Goal: Task Accomplishment & Management: Complete application form

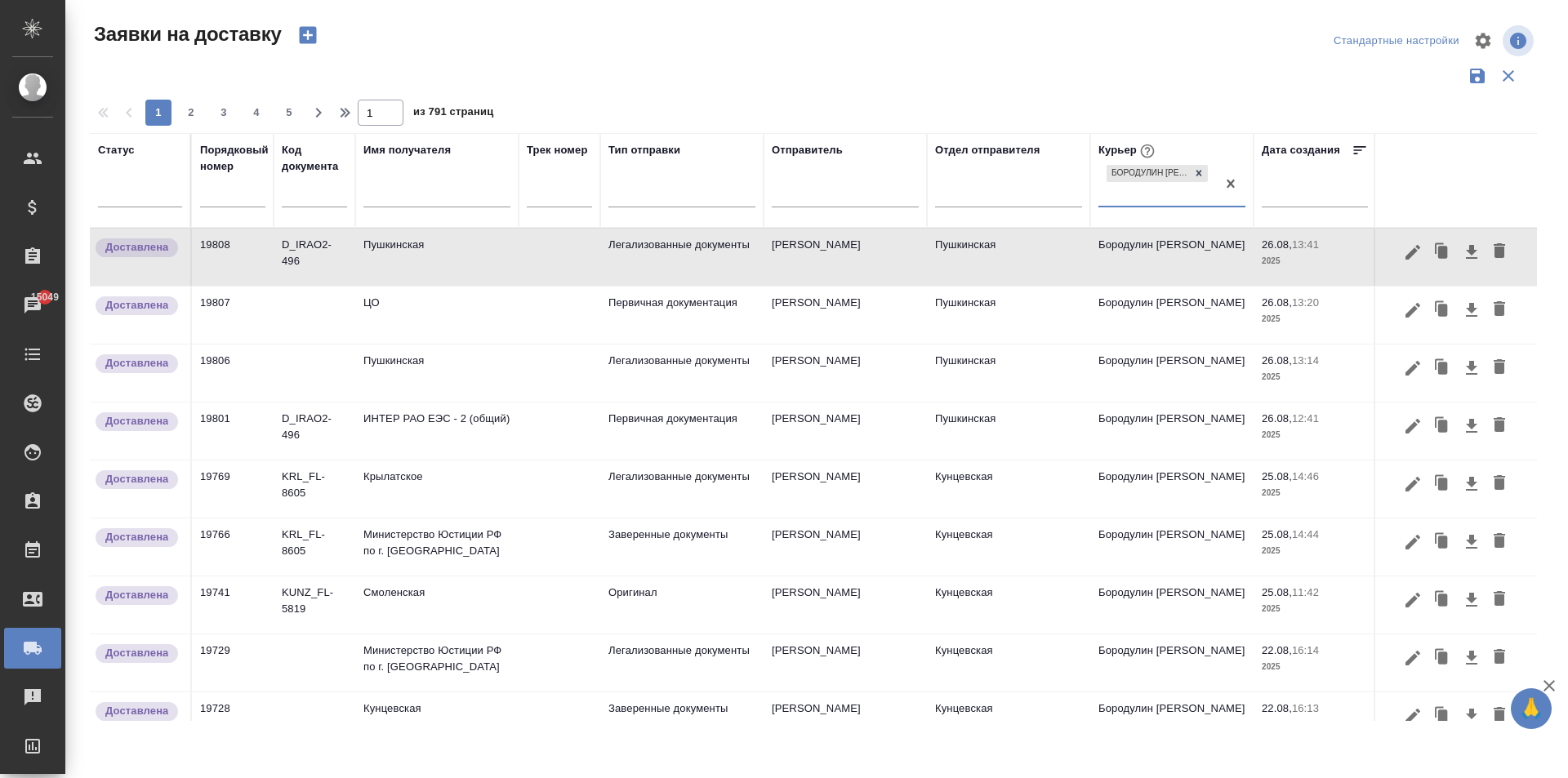
click at [375, 193] on input "text" at bounding box center [437, 196] width 147 height 20
type input "[PERSON_NAME]"
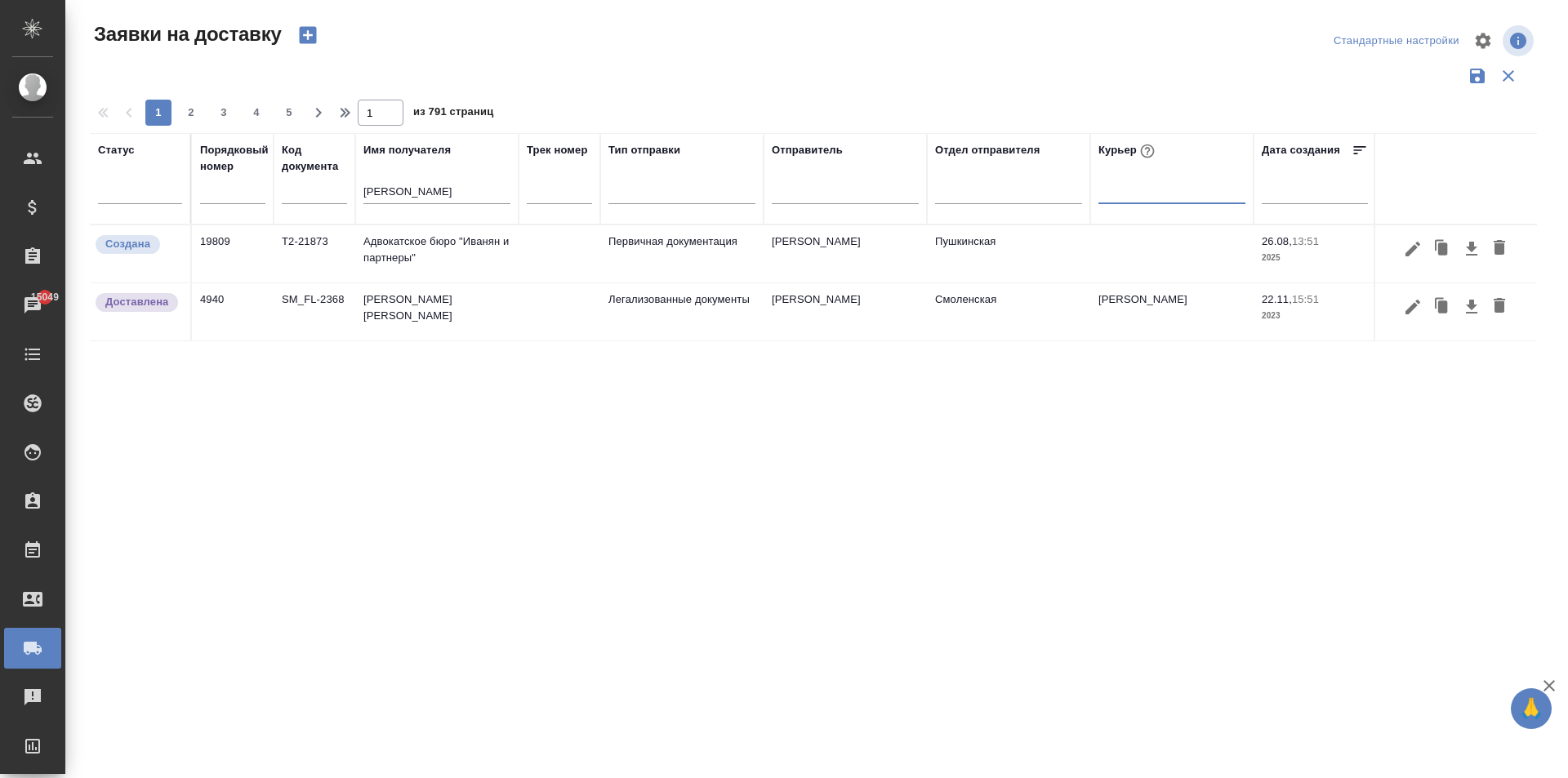
click at [458, 259] on td "Адвокатское бюро "Иванян и партнеры"" at bounding box center [437, 254] width 164 height 57
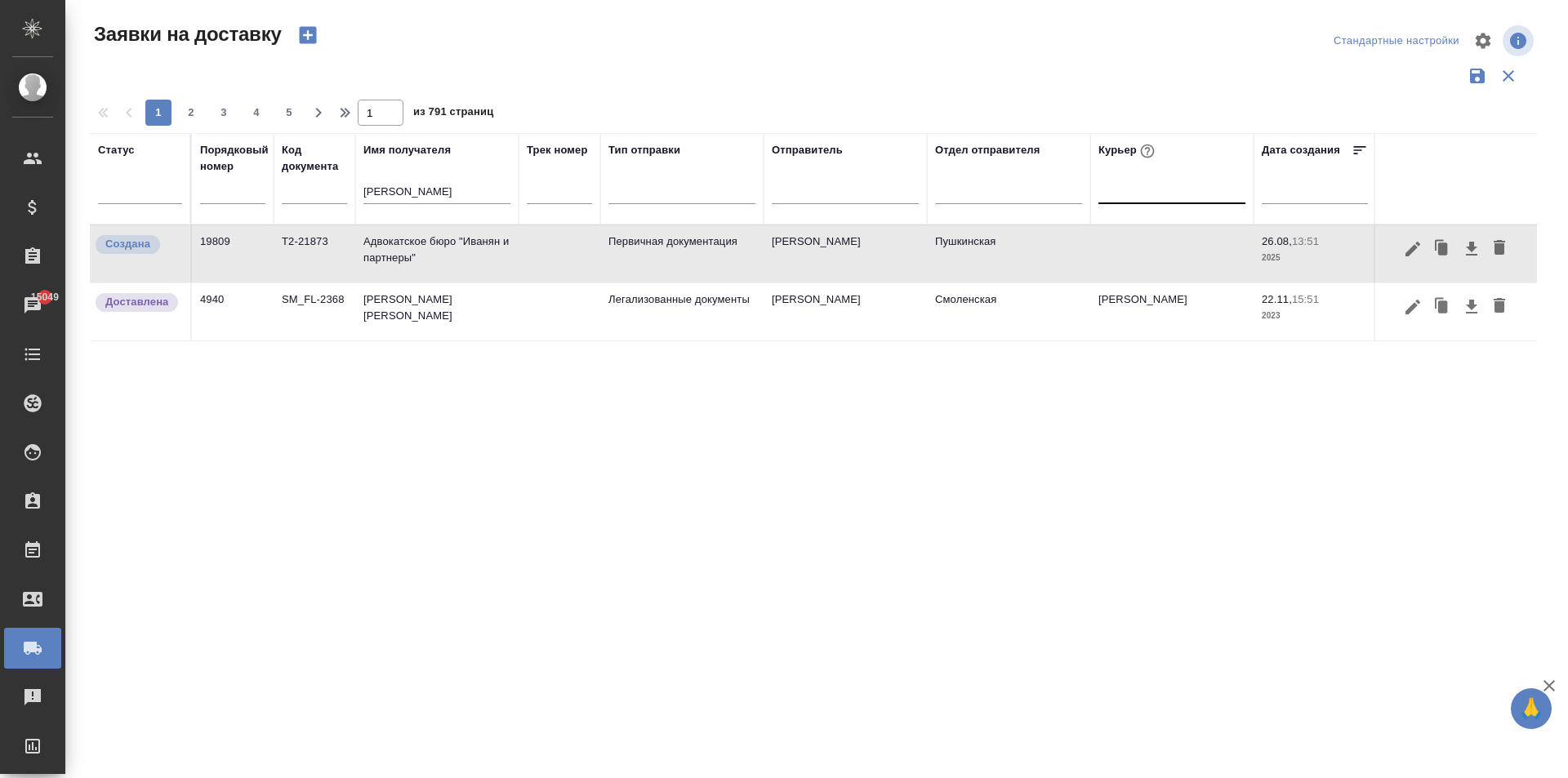
click at [444, 245] on td "Адвокатское бюро "Иванян и партнеры"" at bounding box center [437, 254] width 164 height 57
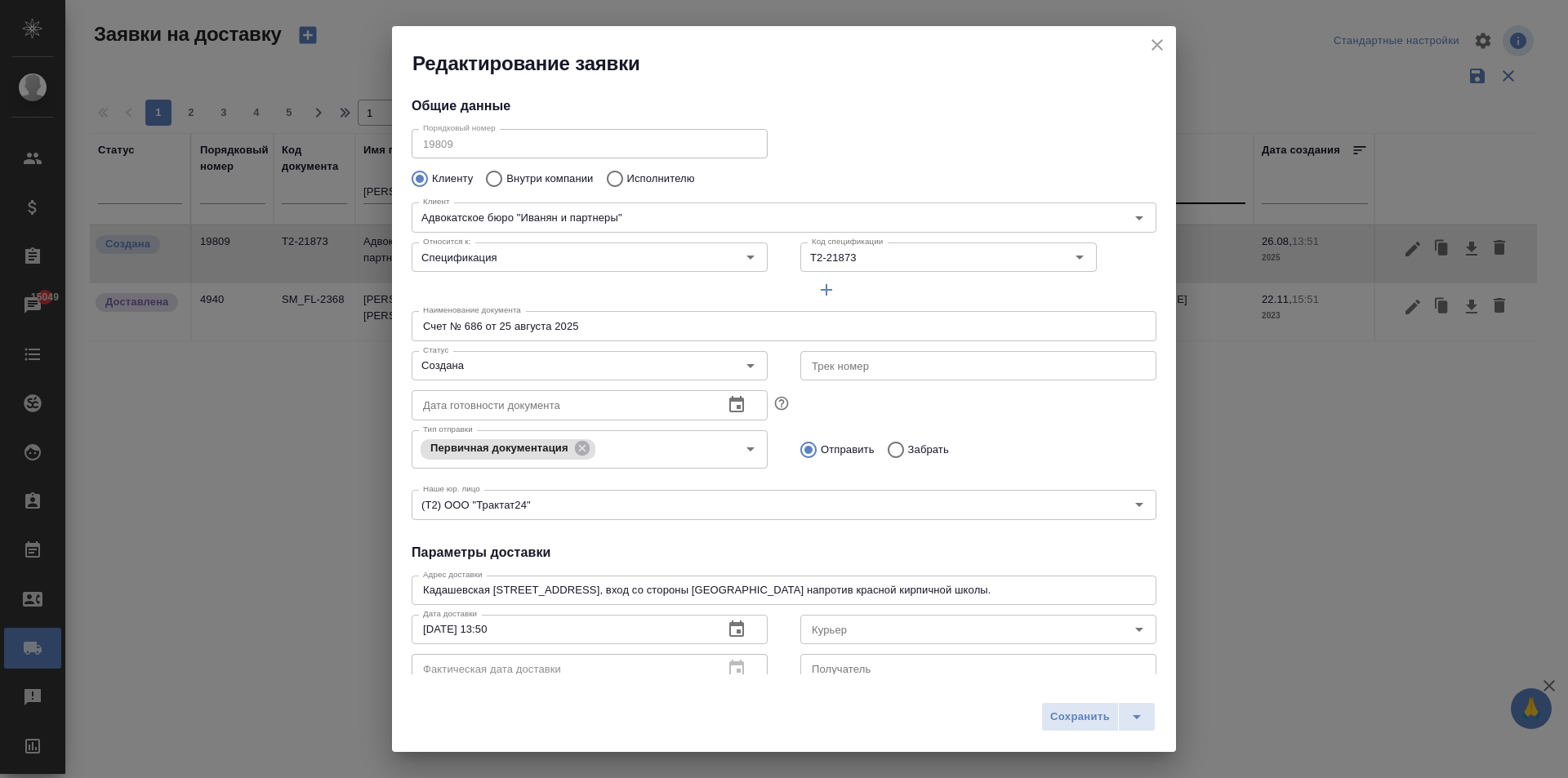
type input "[PERSON_NAME]"
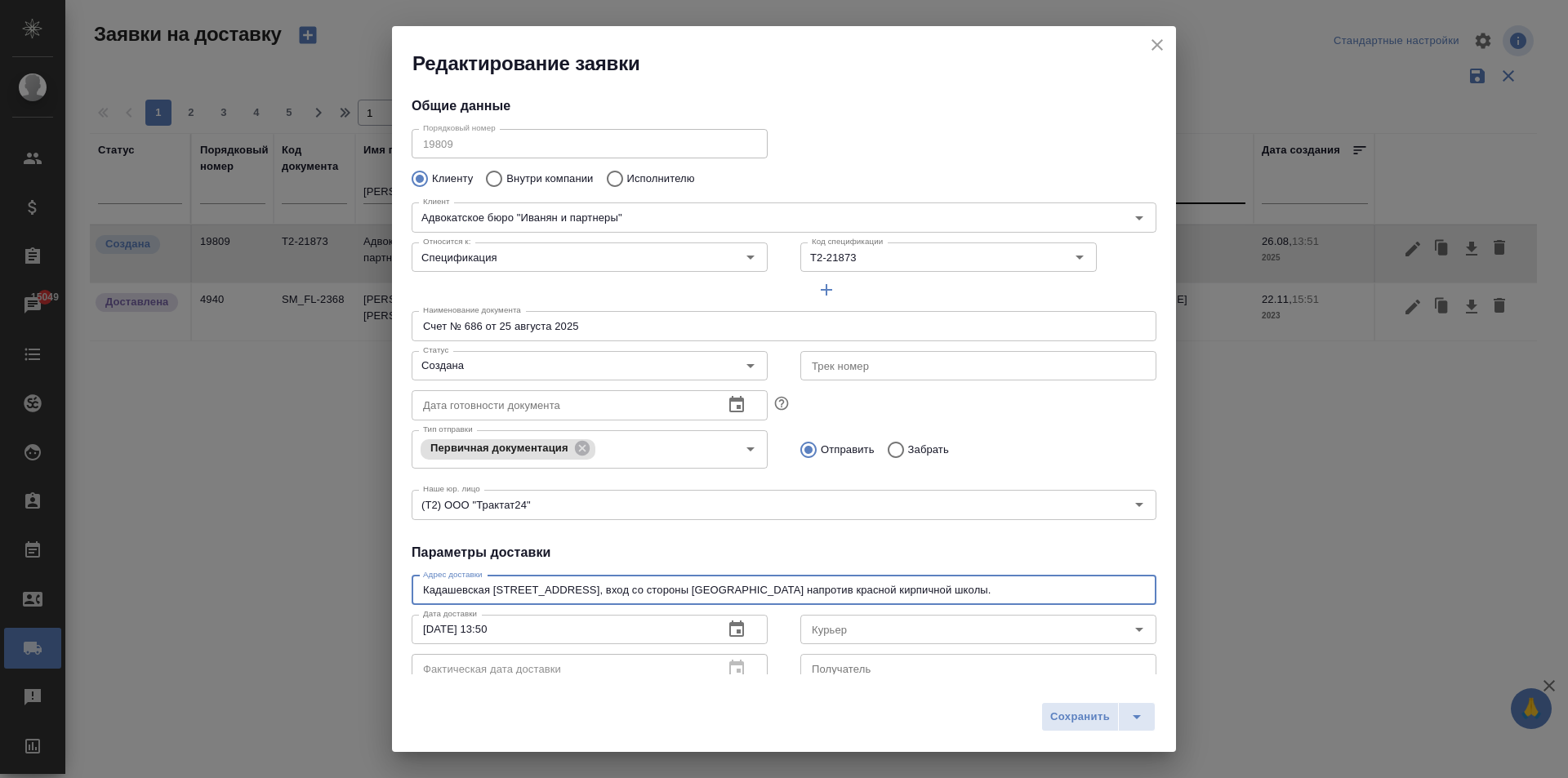
drag, startPoint x: 581, startPoint y: 589, endPoint x: 378, endPoint y: 581, distance: 203.2
click at [378, 581] on div "Редактирование заявки Общие данные Порядковый номер 19809 Порядковый номер Клие…" at bounding box center [784, 389] width 1568 height 778
click at [1157, 45] on icon "close" at bounding box center [1157, 45] width 12 height 12
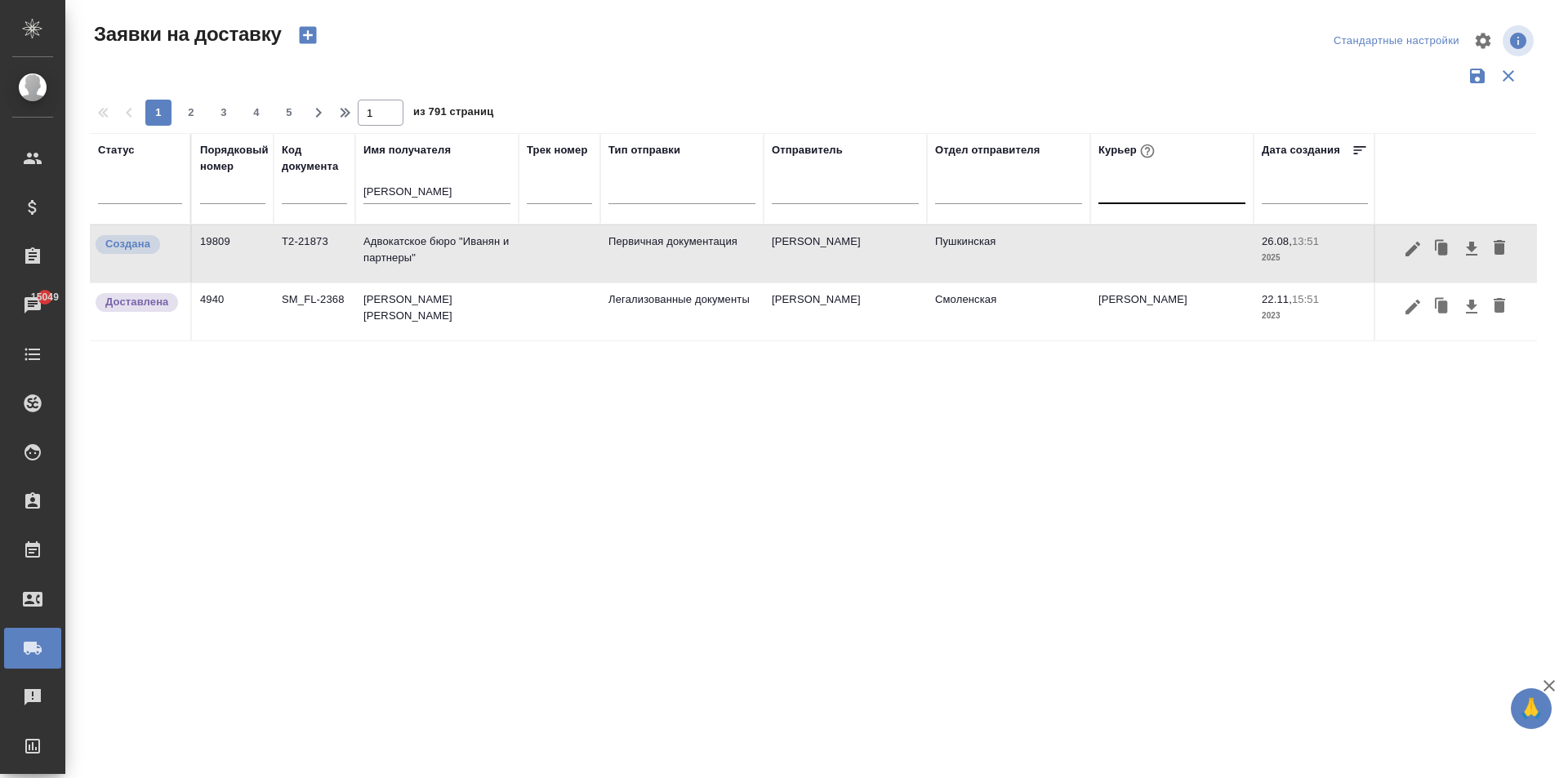
click at [455, 242] on td "Адвокатское бюро "Иванян и партнеры"" at bounding box center [437, 254] width 164 height 57
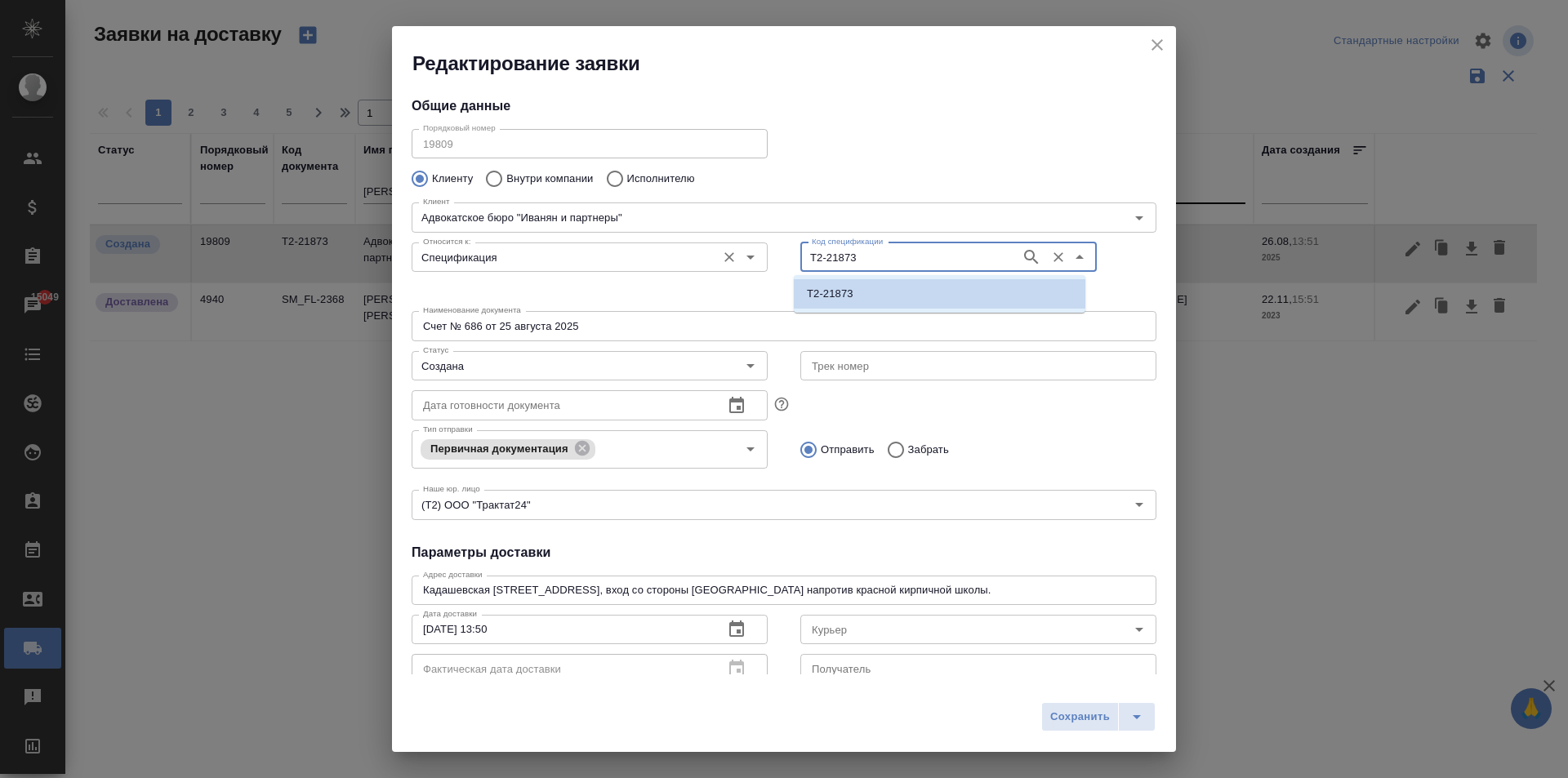
drag, startPoint x: 871, startPoint y: 258, endPoint x: 751, endPoint y: 255, distance: 120.0
click at [746, 255] on div "Относится к: Спецификация Относится к: Код спецификации Т2-21873 Код спецификац…" at bounding box center [783, 270] width 777 height 101
click at [1162, 38] on icon "close" at bounding box center [1156, 44] width 19 height 19
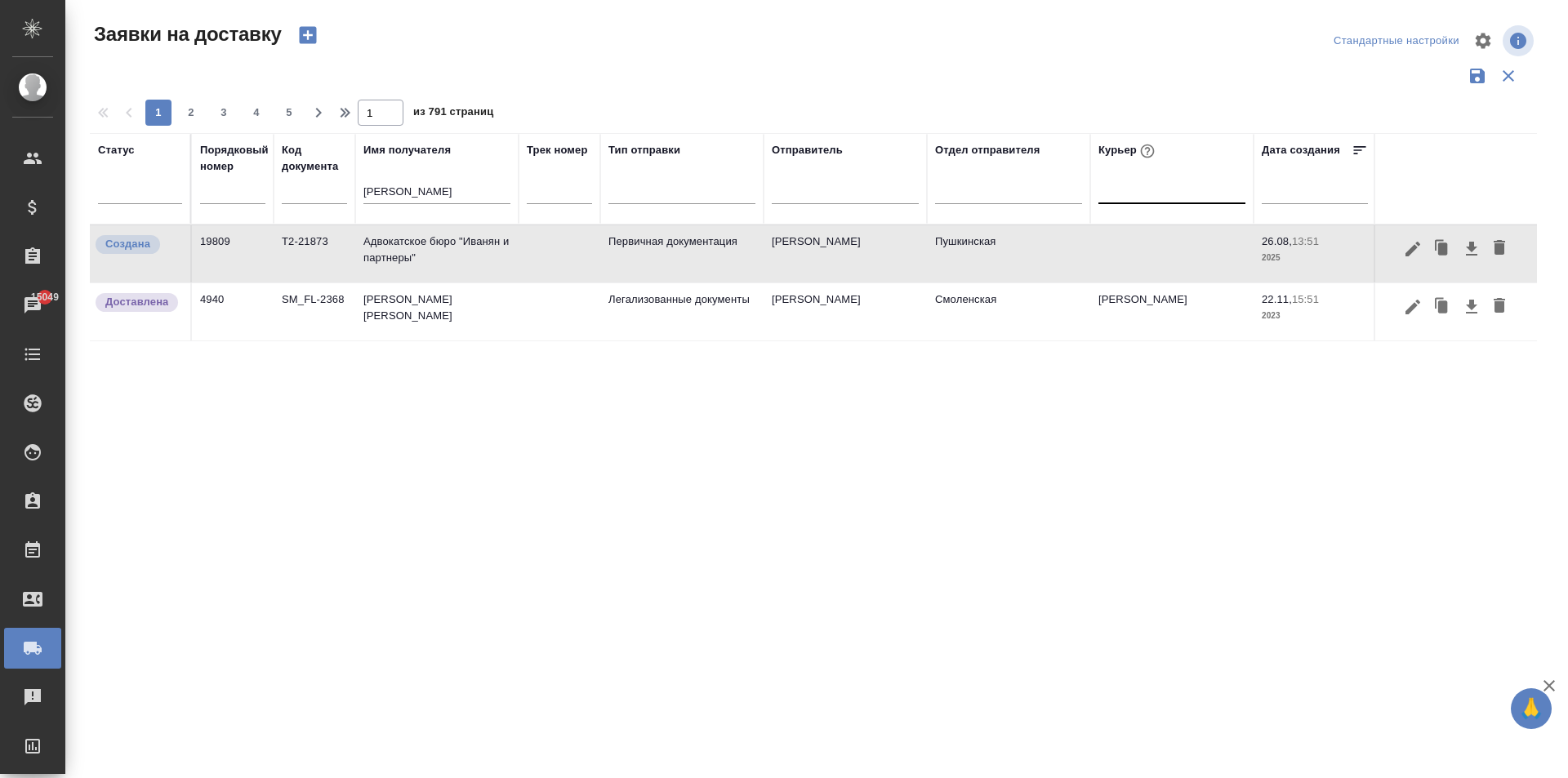
drag, startPoint x: 397, startPoint y: 191, endPoint x: 252, endPoint y: 193, distance: 145.0
click at [252, 193] on tr "Статус Порядковый номер Код документа Имя получателя [PERSON_NAME] номер Тип от…" at bounding box center [937, 179] width 1694 height 92
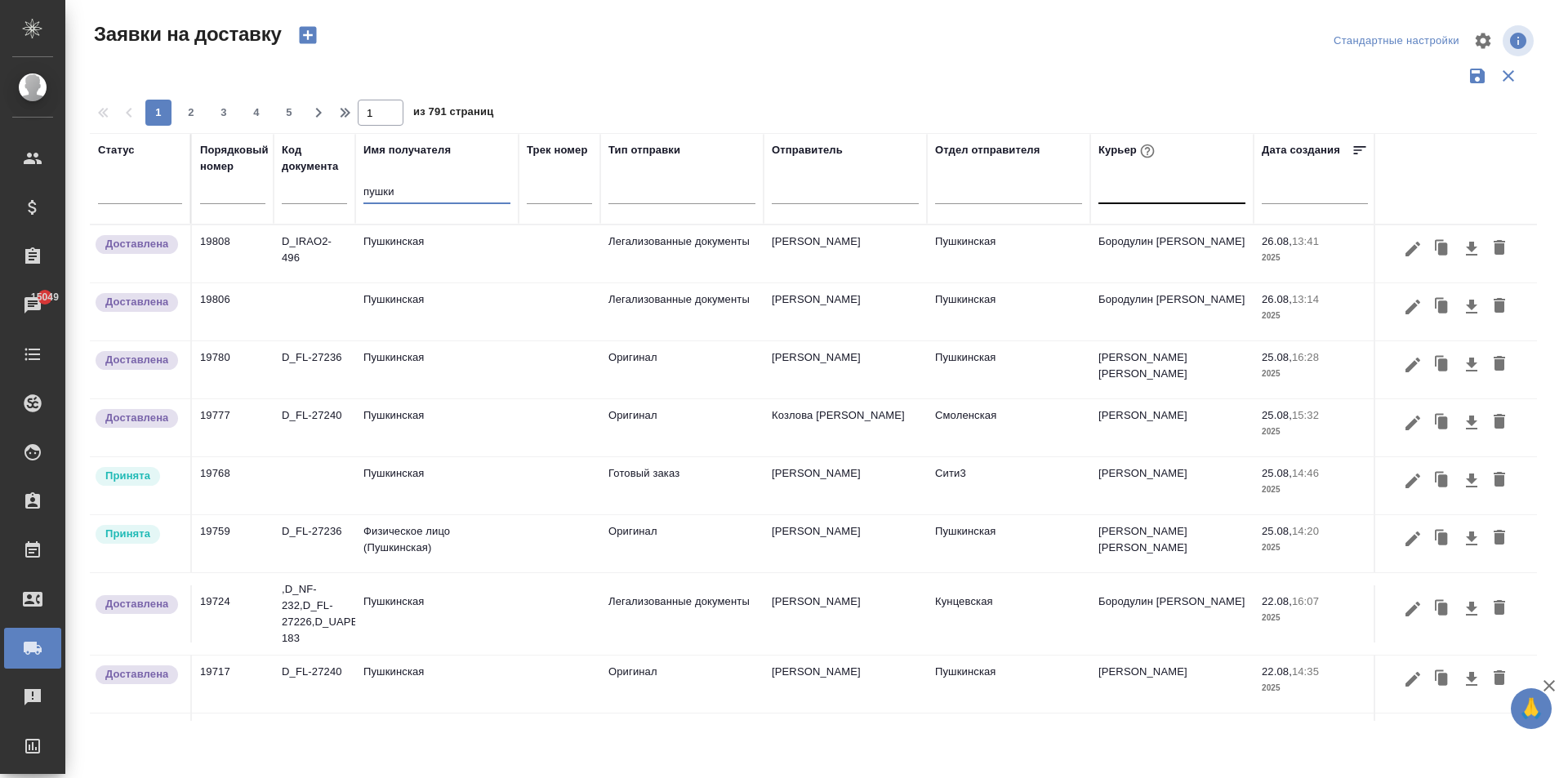
type input "пушки"
click at [443, 252] on td "Пушкинская" at bounding box center [437, 254] width 164 height 57
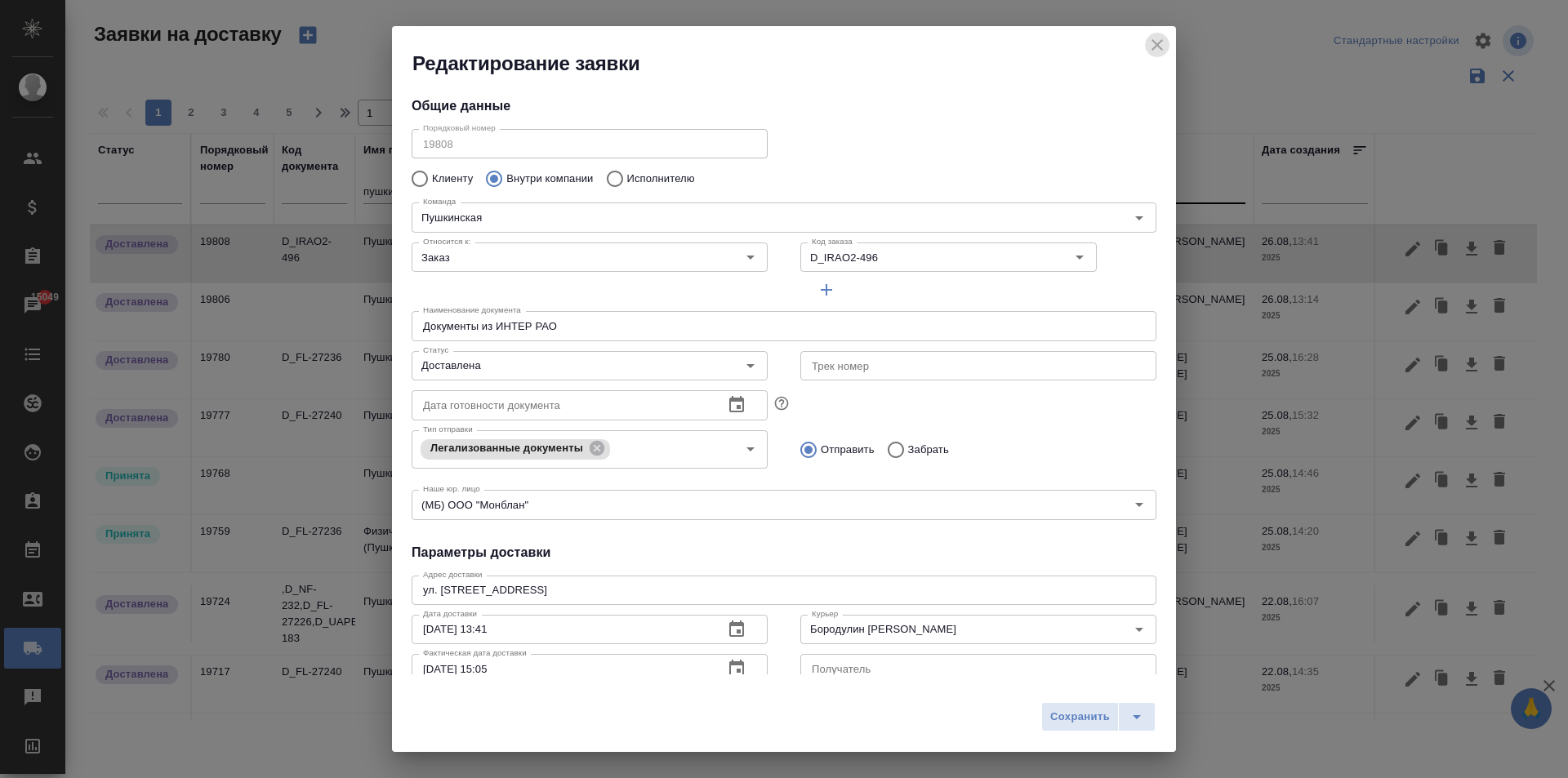
click at [1156, 46] on icon "close" at bounding box center [1157, 45] width 12 height 12
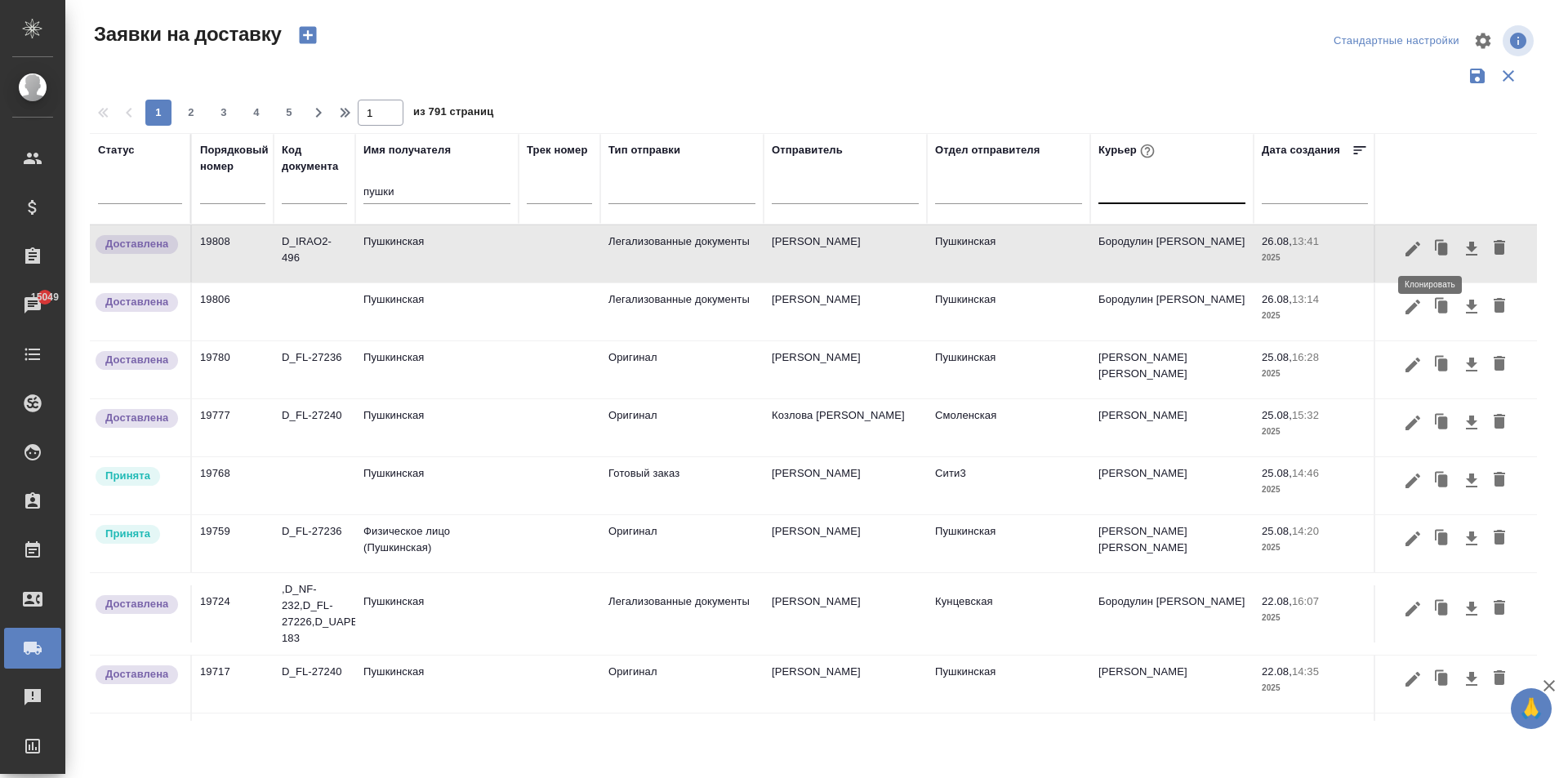
click at [1438, 244] on icon "button" at bounding box center [1443, 248] width 10 height 13
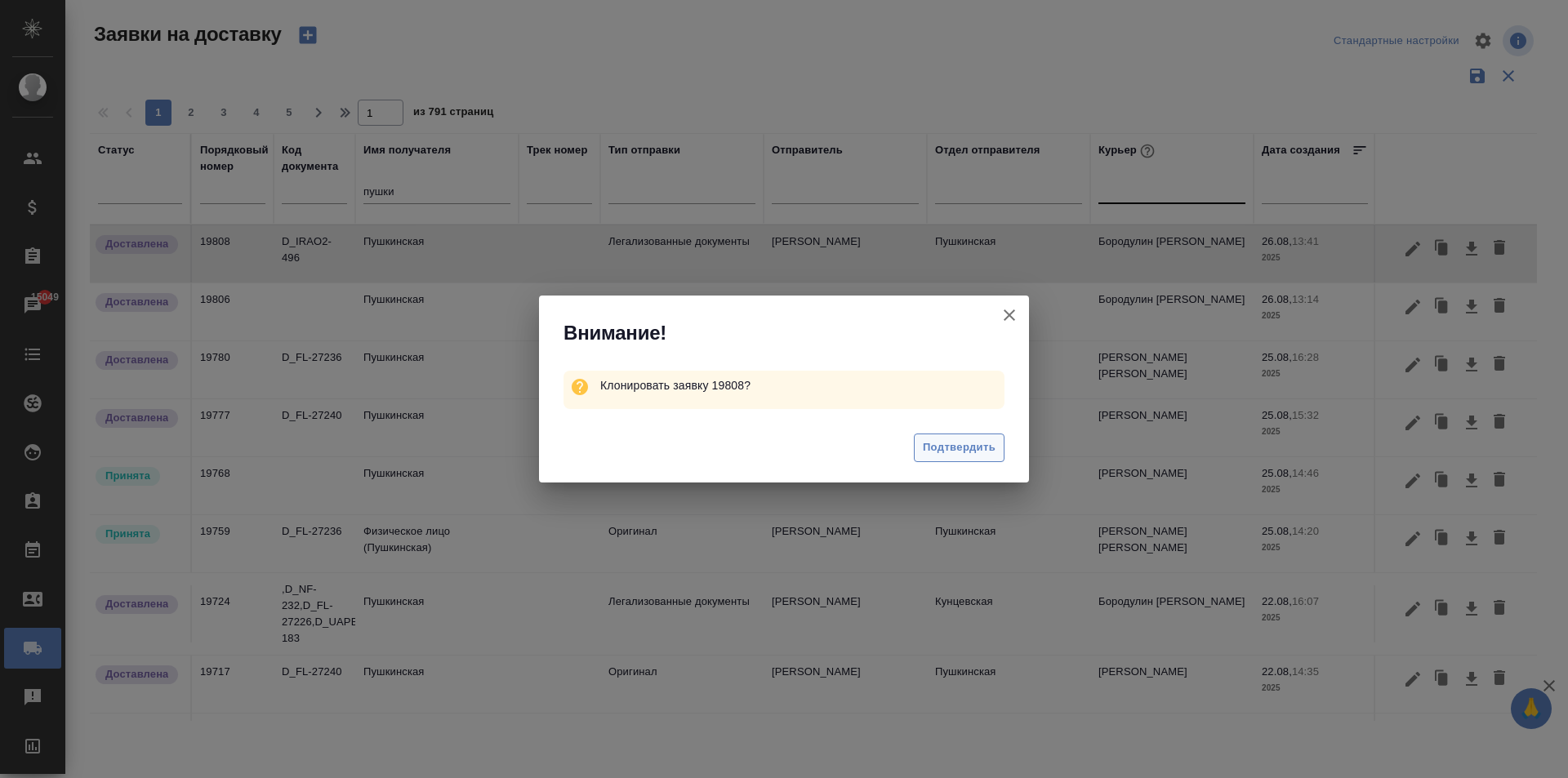
click at [967, 447] on span "Подтвердить" at bounding box center [959, 447] width 73 height 18
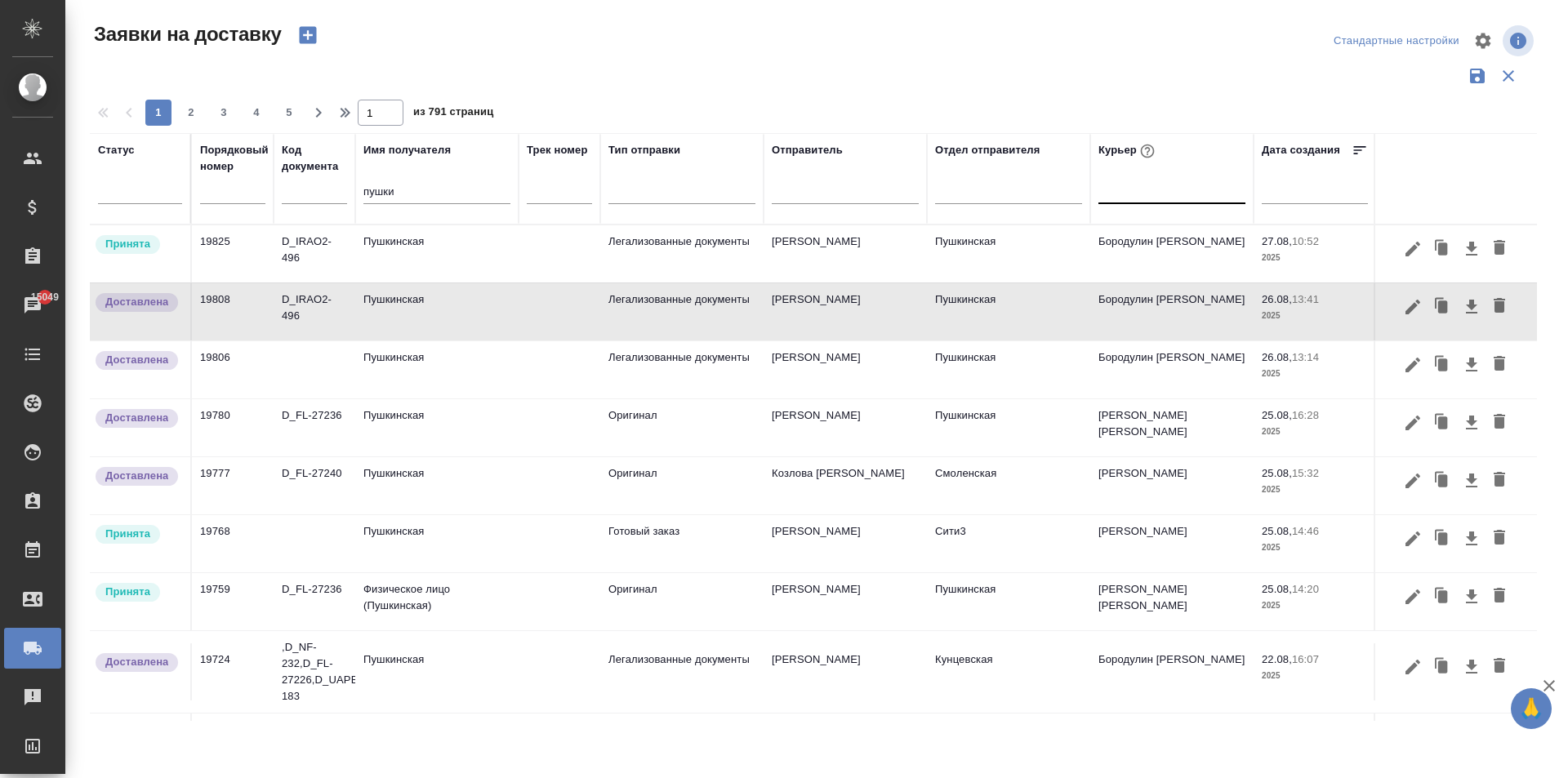
click at [438, 260] on td "Пушкинская" at bounding box center [437, 254] width 164 height 57
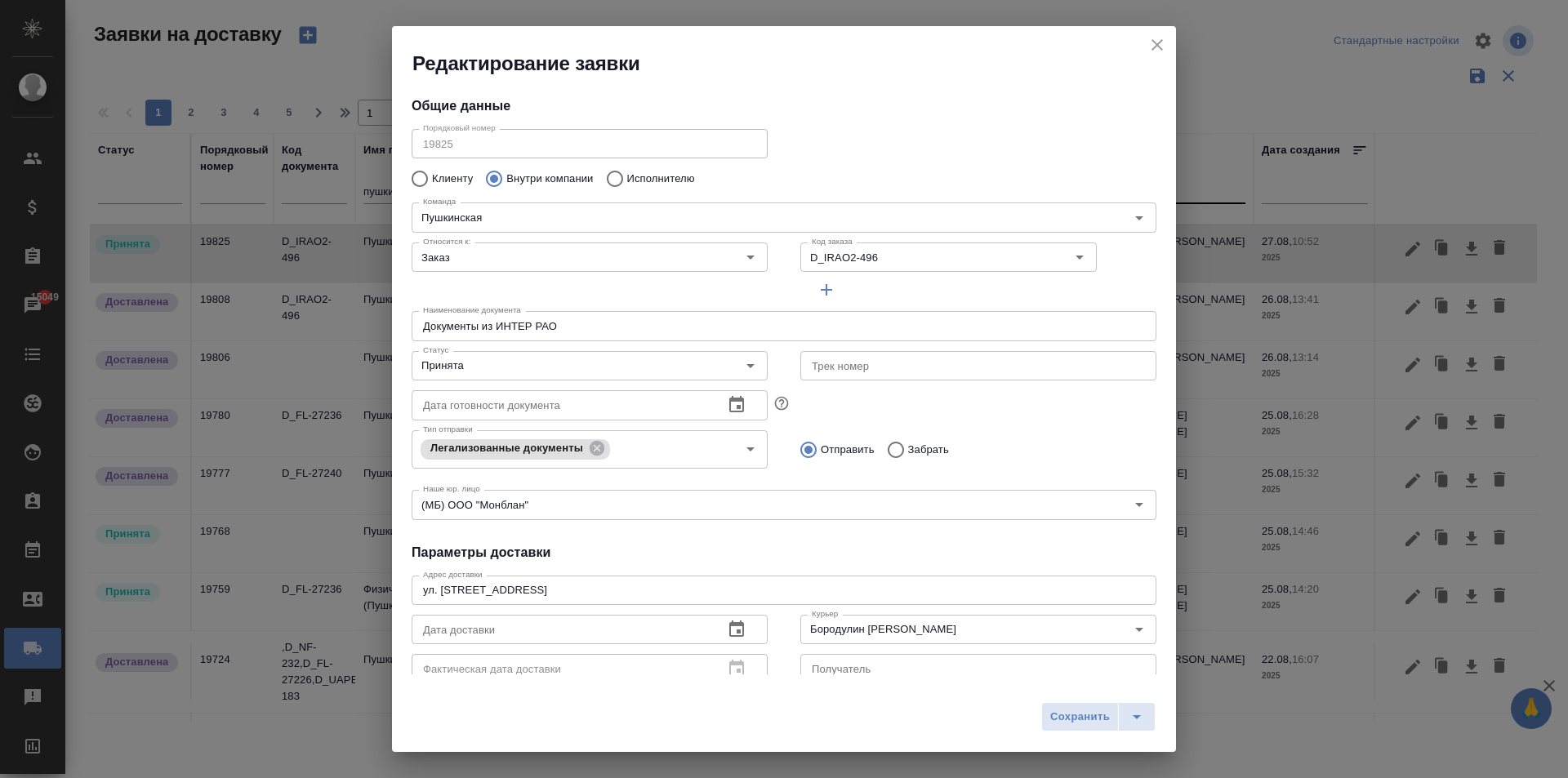
click at [580, 336] on input "Документы из ИНТЕР РАО" at bounding box center [784, 326] width 745 height 29
drag, startPoint x: 589, startPoint y: 326, endPoint x: 480, endPoint y: 332, distance: 109.2
click at [480, 332] on input "Документы из ИНТЕР РАО" at bounding box center [784, 326] width 745 height 29
type input "Д"
click at [910, 250] on input "D_IRAO2-496" at bounding box center [908, 256] width 207 height 19
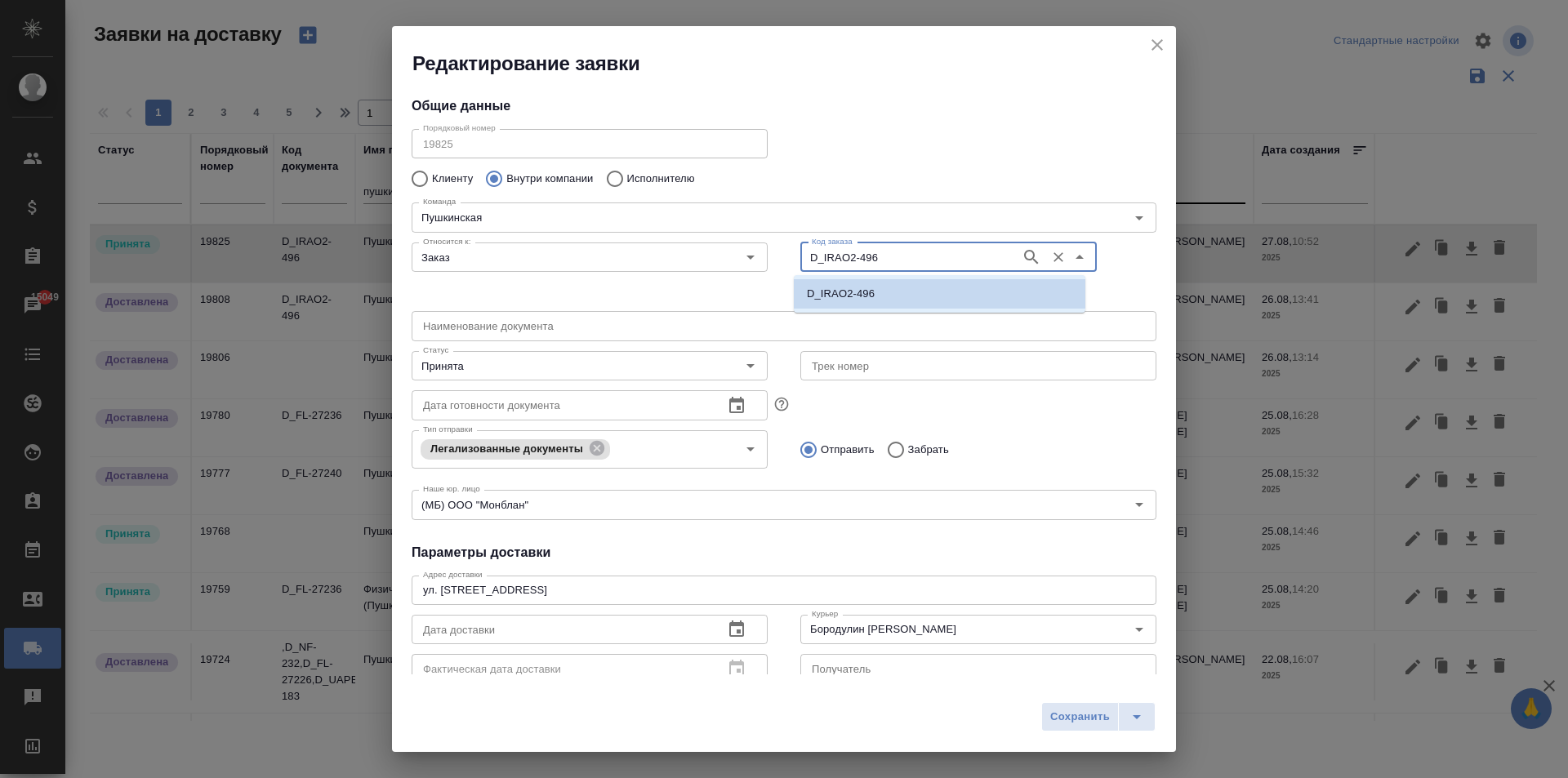
paste input "Т2-21873"
type input "D_IRAO2-496"
click at [883, 255] on input "D_IRAO2-496" at bounding box center [908, 256] width 207 height 19
drag, startPoint x: 892, startPoint y: 253, endPoint x: 786, endPoint y: 255, distance: 106.0
click at [713, 253] on div "Относится к: Заказ Относится к: Код заказа D_IRAO2-496 Код заказа" at bounding box center [783, 270] width 777 height 101
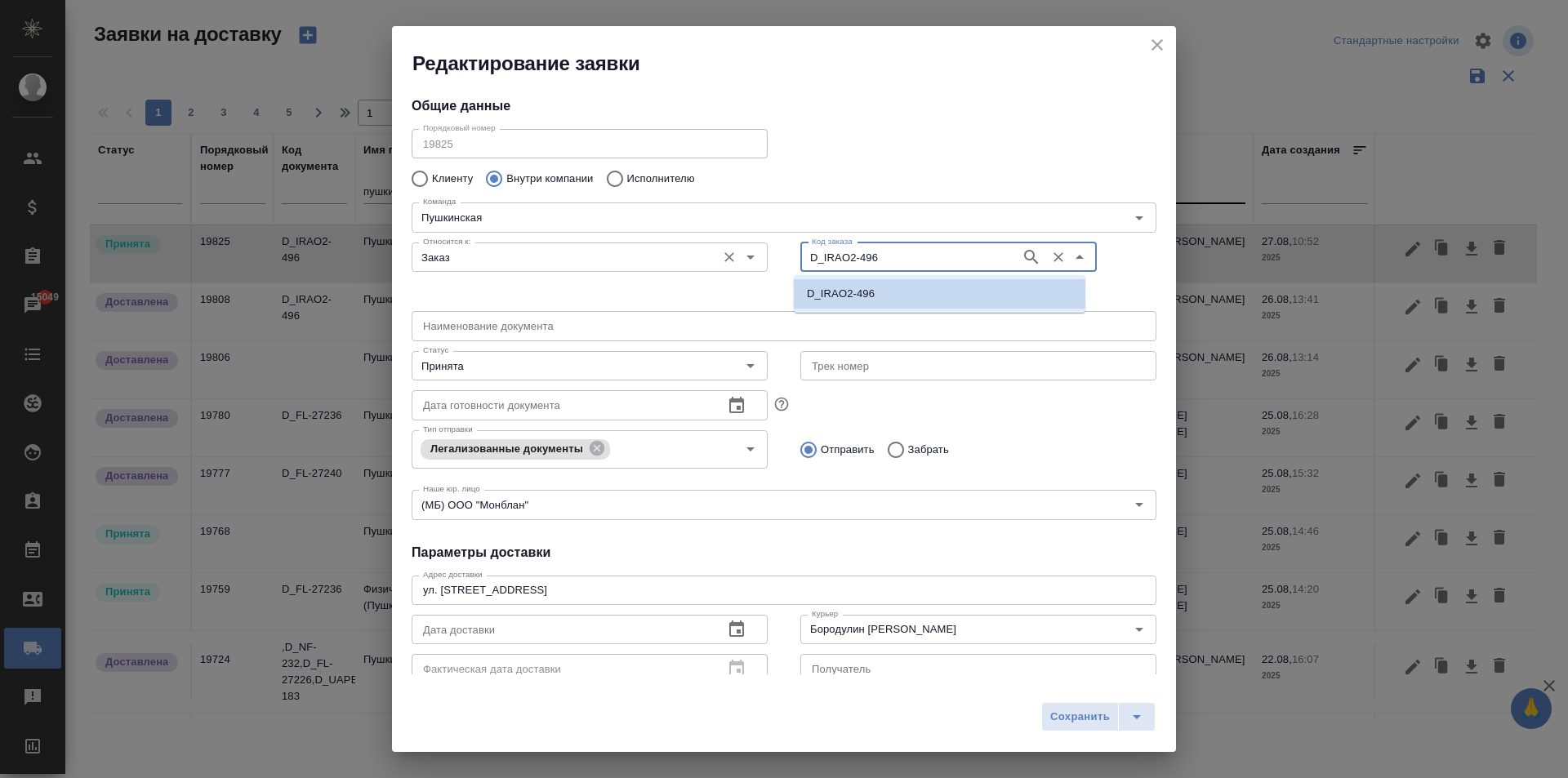
click at [680, 259] on input "Заказ" at bounding box center [562, 256] width 291 height 19
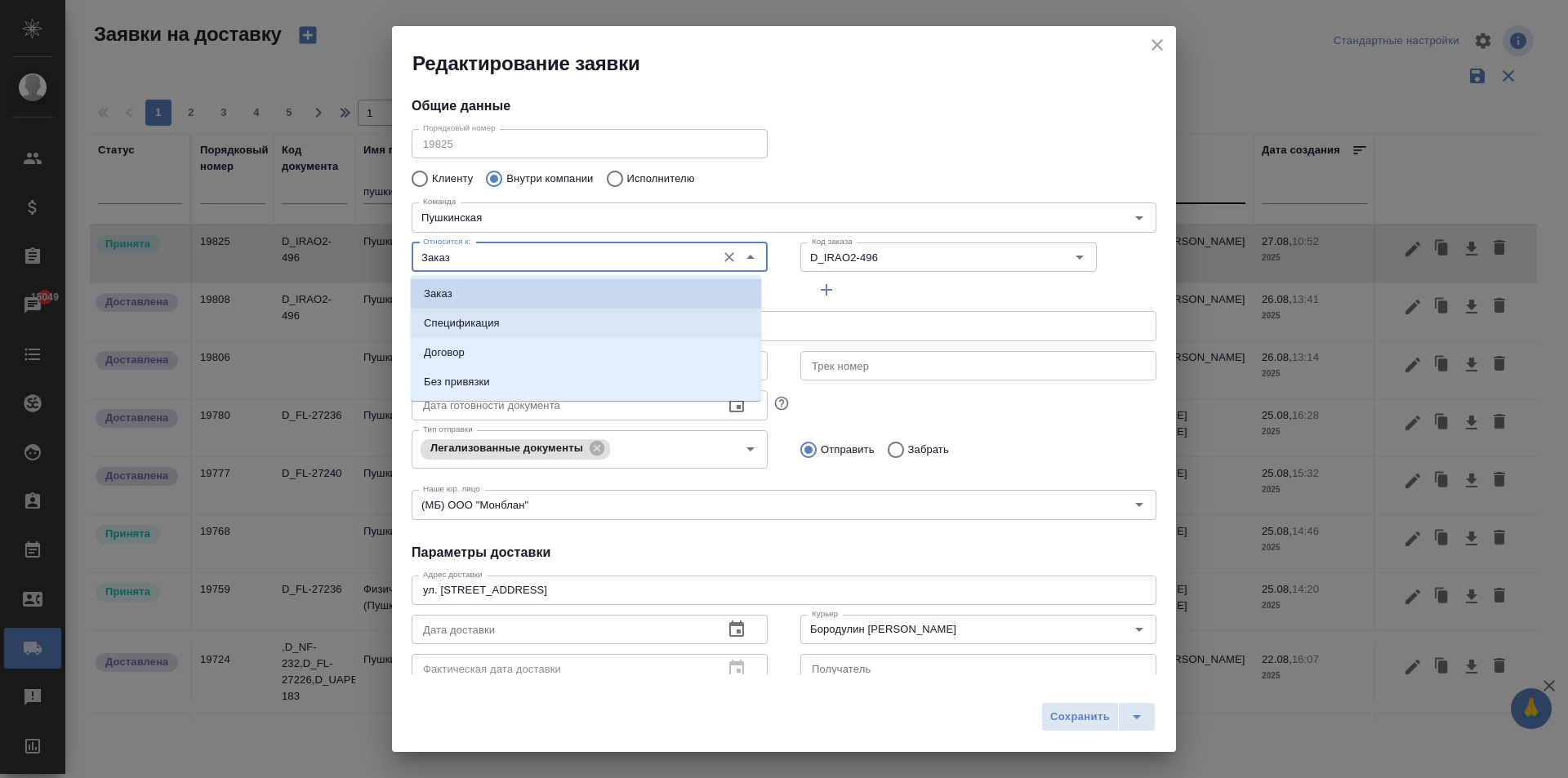
click at [466, 315] on li "Спецификация" at bounding box center [586, 323] width 351 height 29
type input "Спецификация"
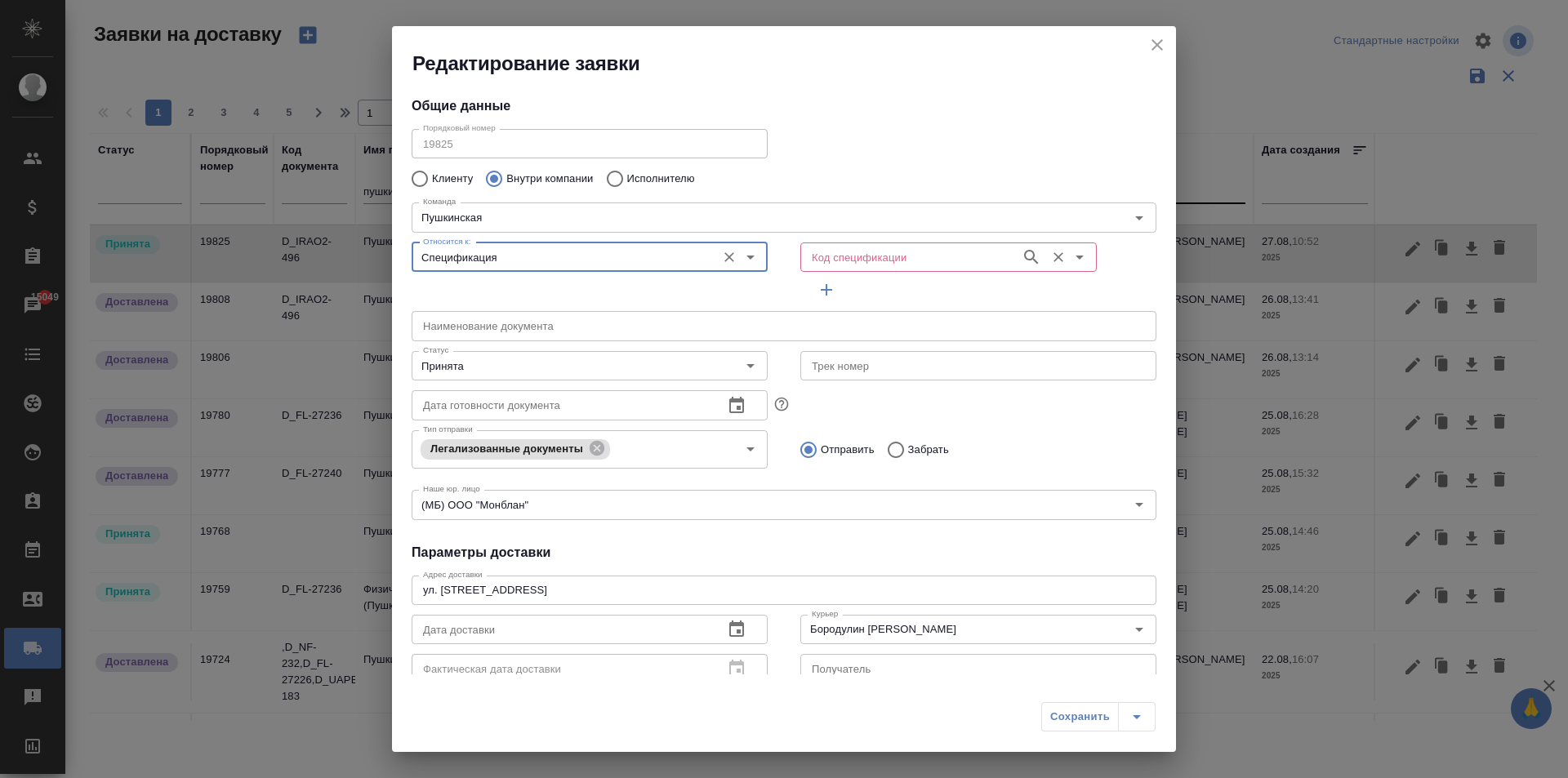
click at [841, 251] on input "Код спецификации" at bounding box center [908, 256] width 207 height 19
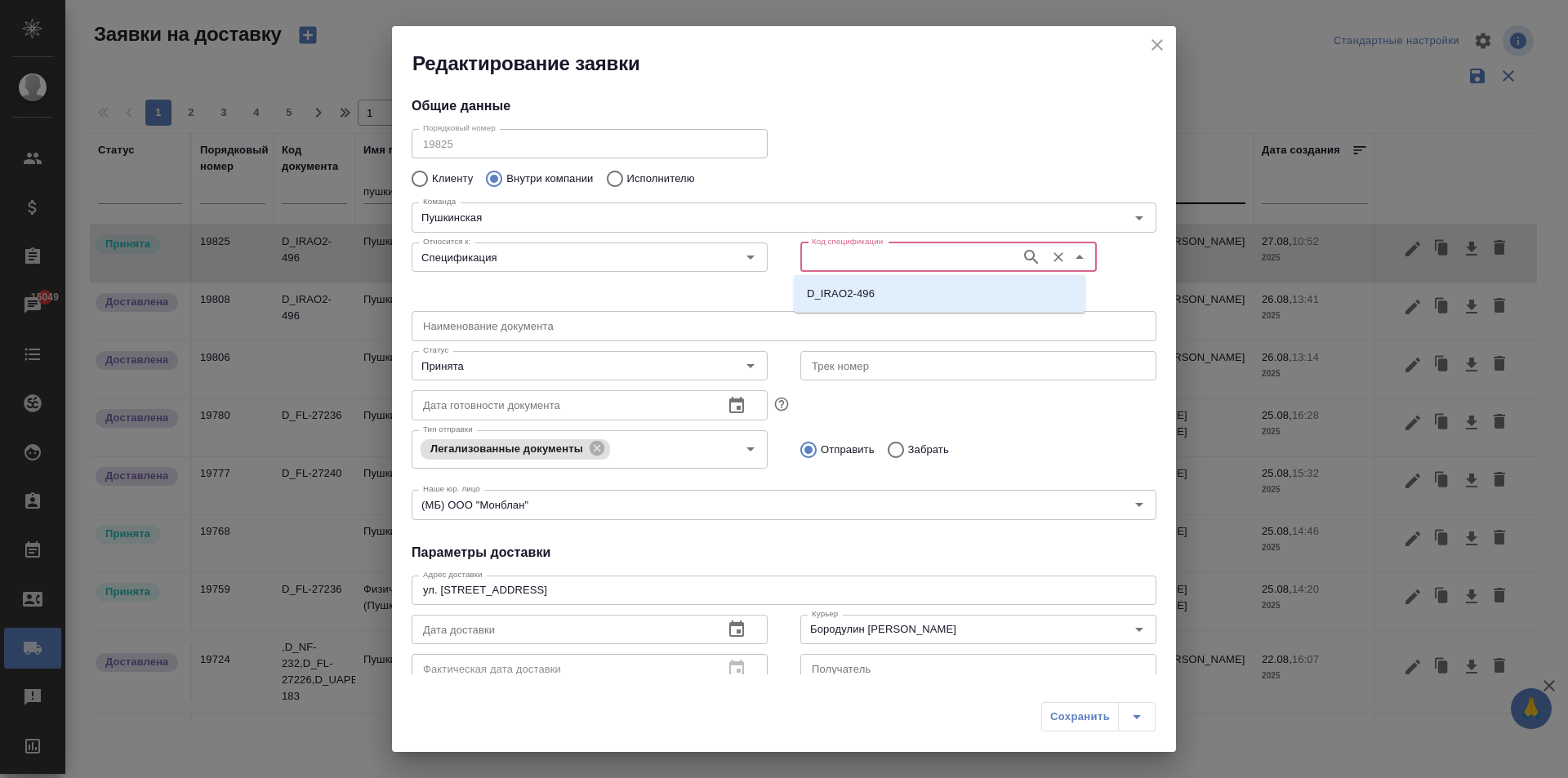
paste input "Т2-21873"
type input "Т2-21873"
click at [842, 290] on p "Т2-21873" at bounding box center [830, 294] width 47 height 17
type input "Т2-21873"
type input "(Т2) ООО "Трактат24""
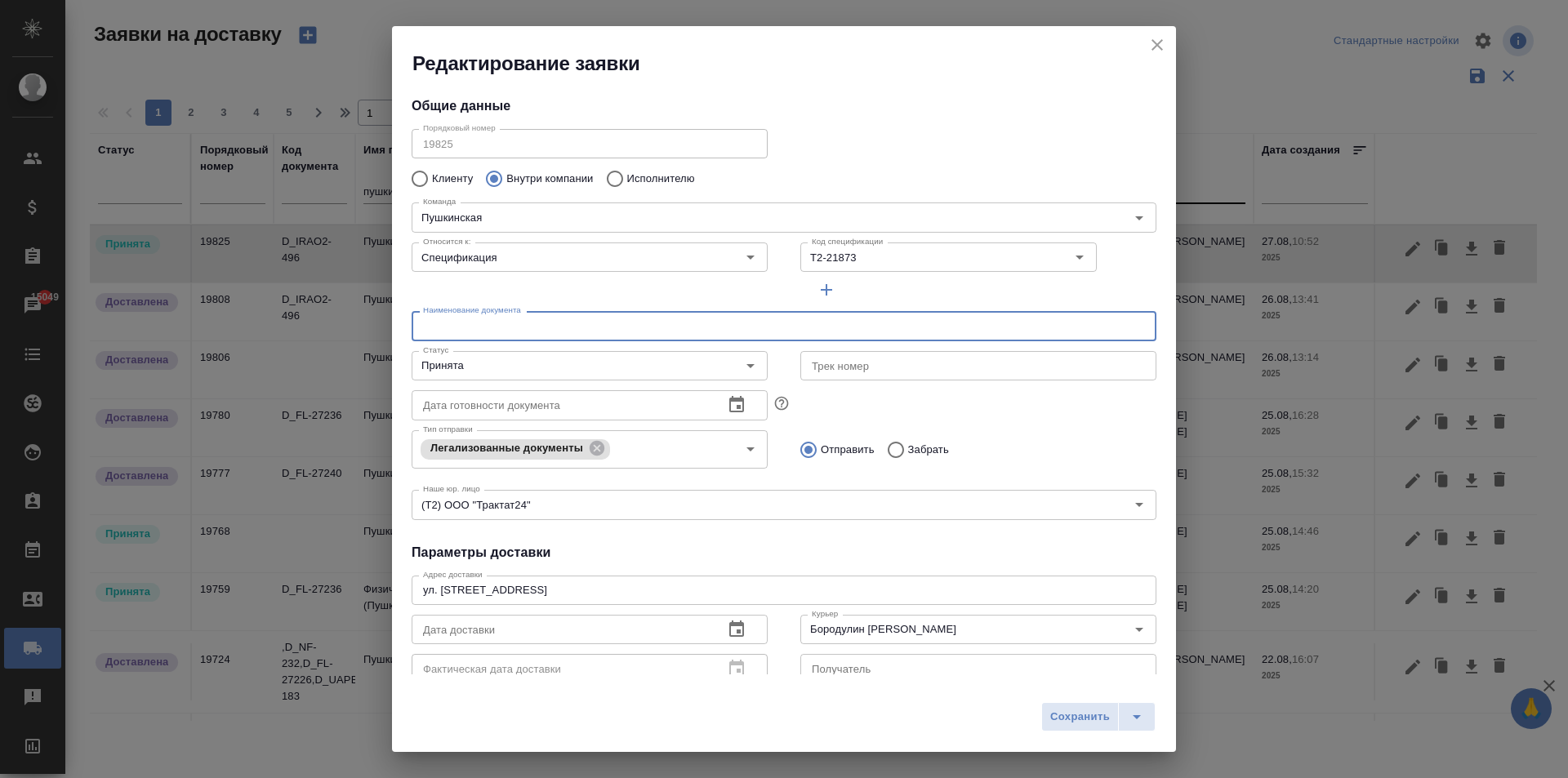
click at [491, 322] on input "text" at bounding box center [784, 326] width 745 height 29
type input "Д"
click at [729, 633] on icon "button" at bounding box center [736, 629] width 19 height 19
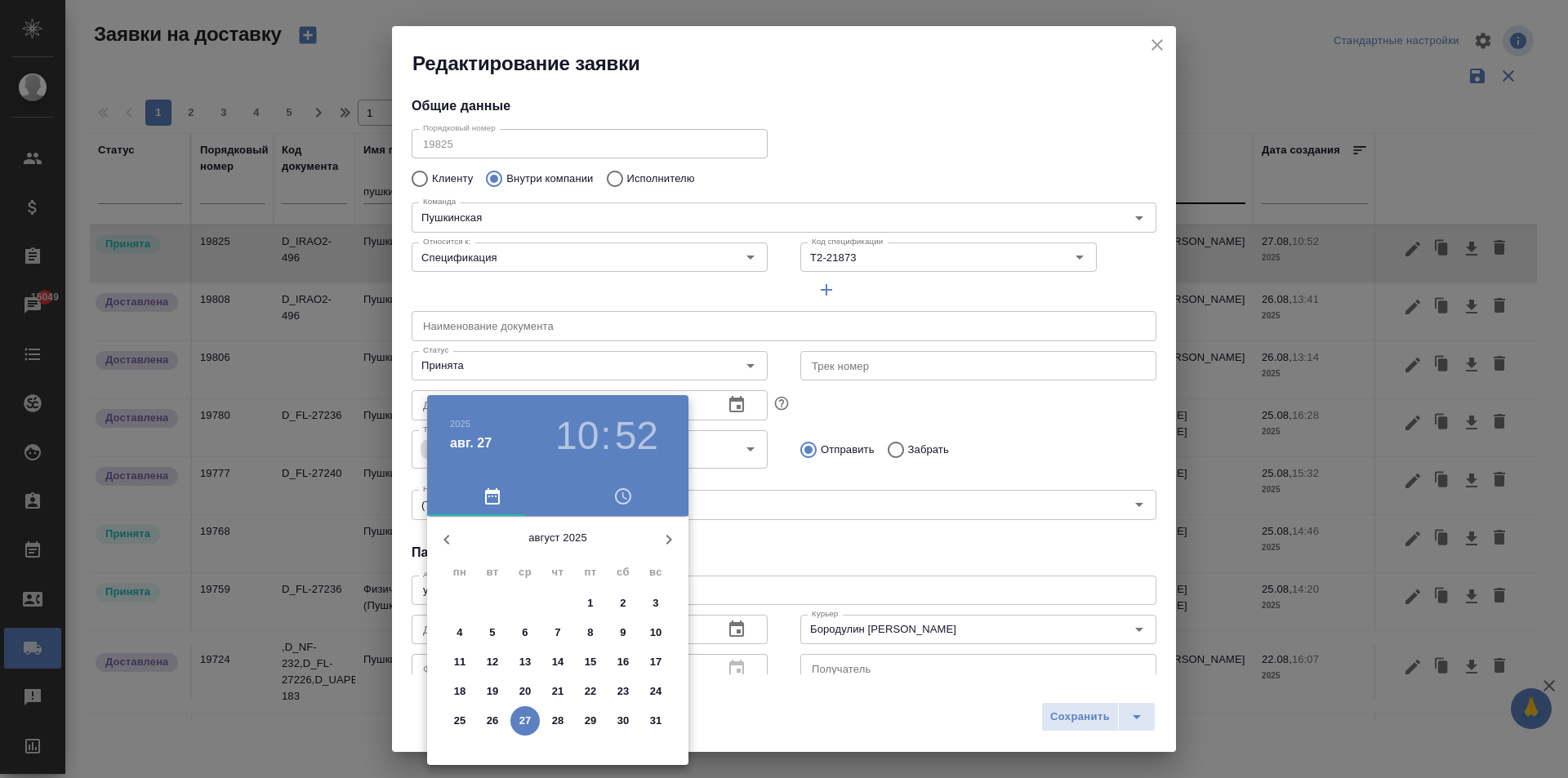
click at [526, 730] on button "27" at bounding box center [524, 720] width 29 height 29
type input "[DATE] 10:52"
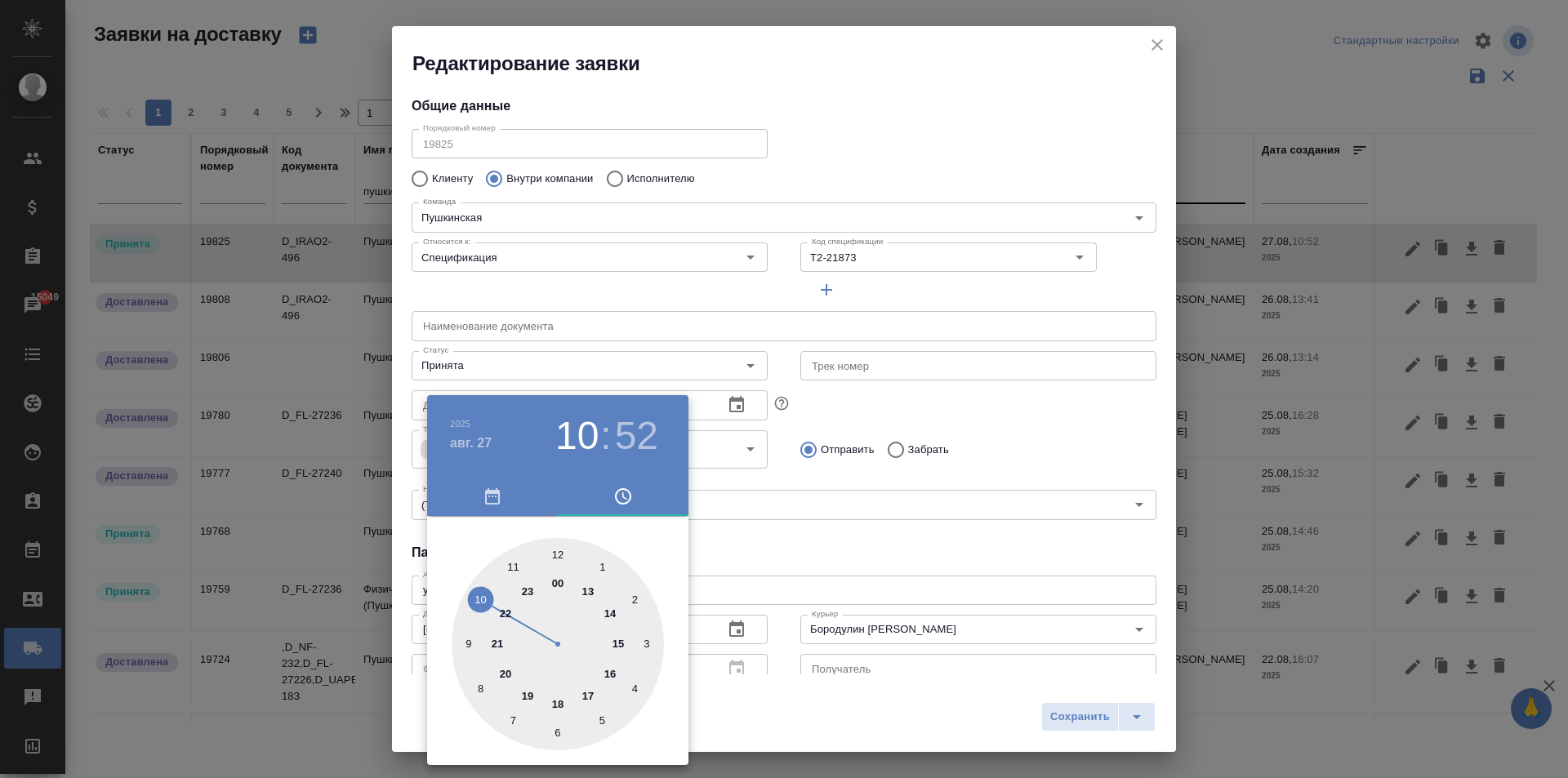
click at [834, 547] on div at bounding box center [784, 389] width 1568 height 778
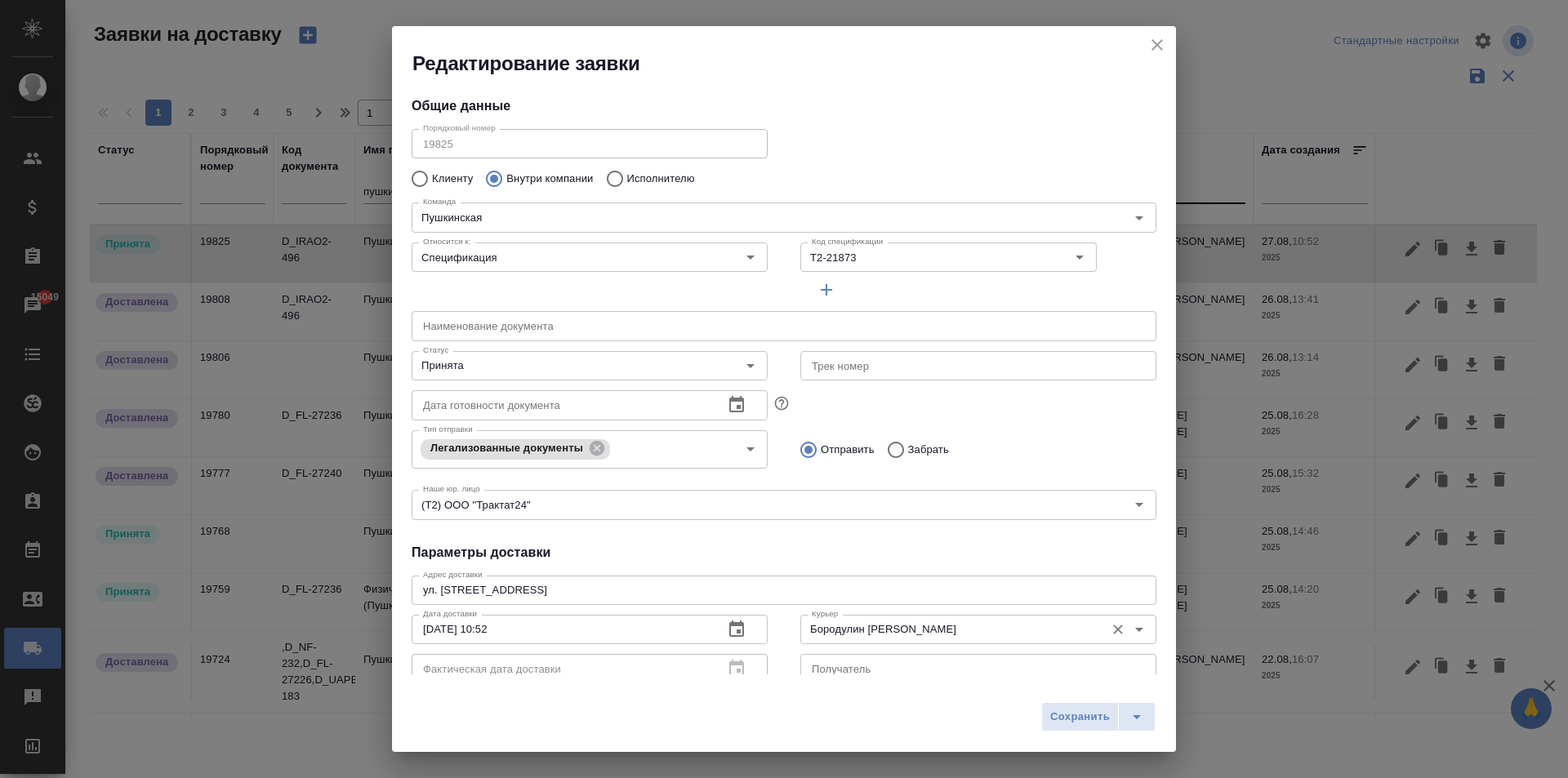
click at [853, 630] on input "Бородулин [PERSON_NAME]" at bounding box center [950, 629] width 291 height 19
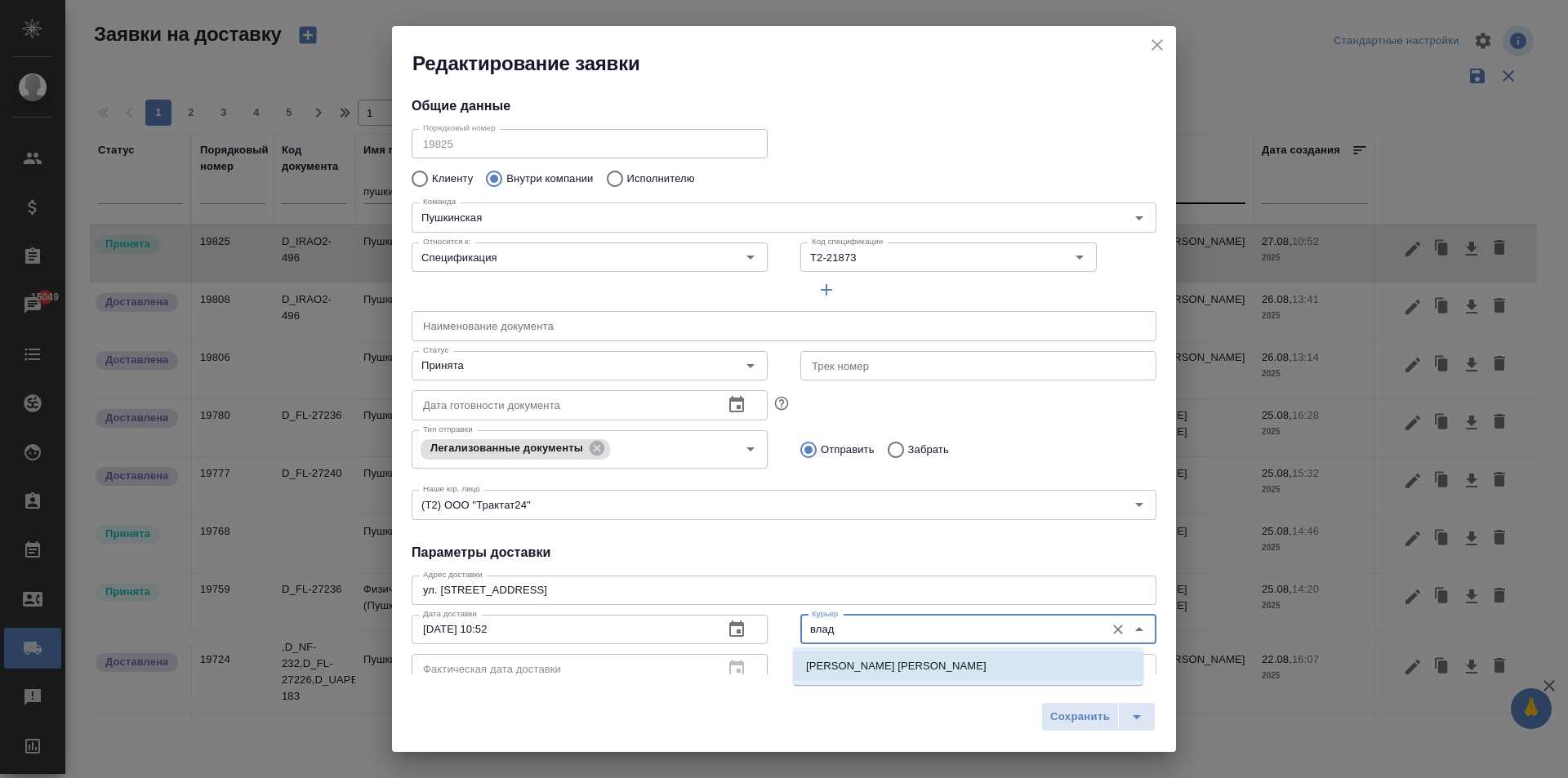
click at [852, 656] on li "[PERSON_NAME] [PERSON_NAME]" at bounding box center [969, 665] width 351 height 29
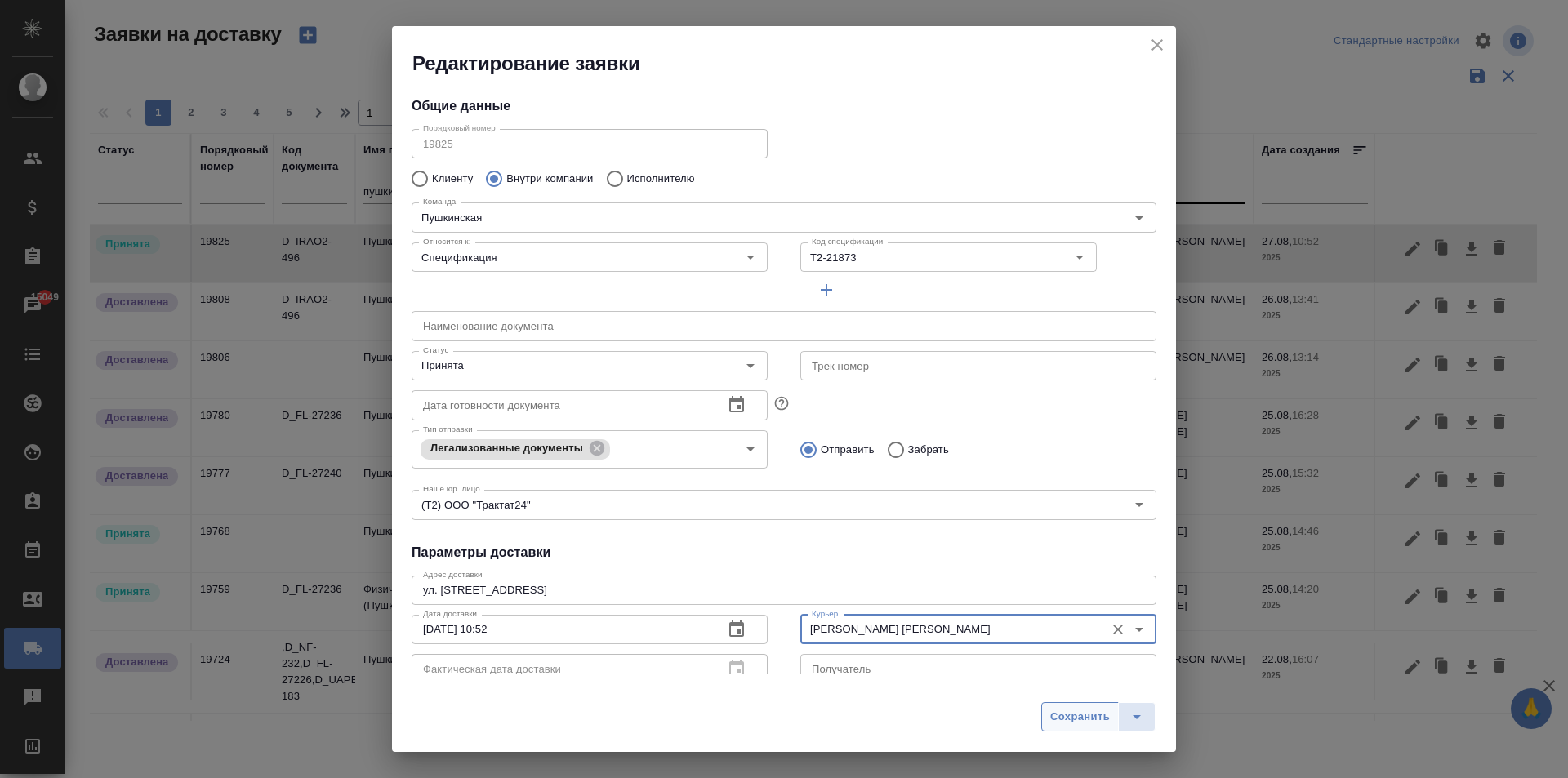
type input "[PERSON_NAME] [PERSON_NAME]"
click at [1091, 713] on span "Сохранить" at bounding box center [1080, 717] width 59 height 18
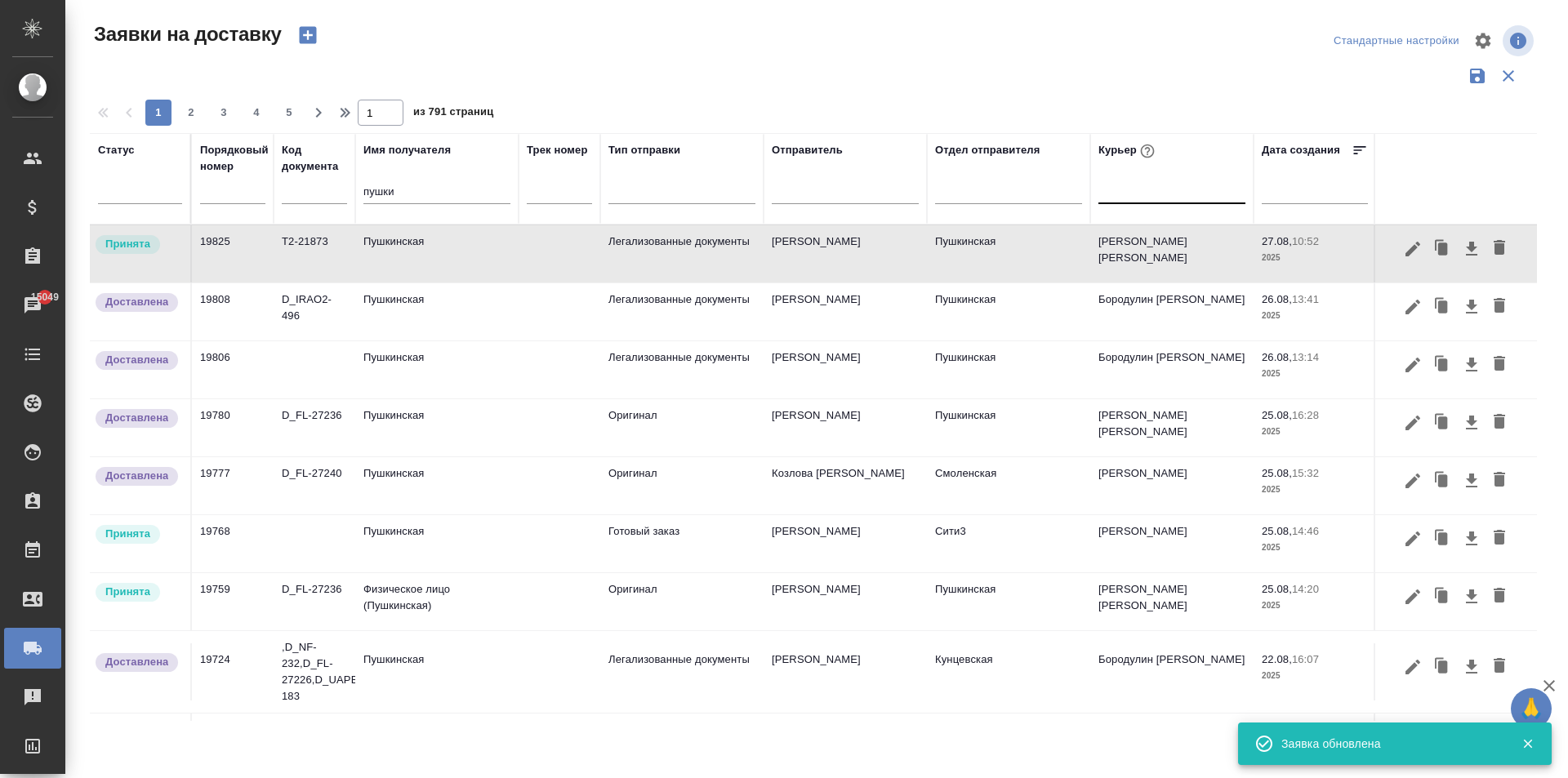
click at [417, 245] on td "Пушкинская" at bounding box center [437, 254] width 164 height 57
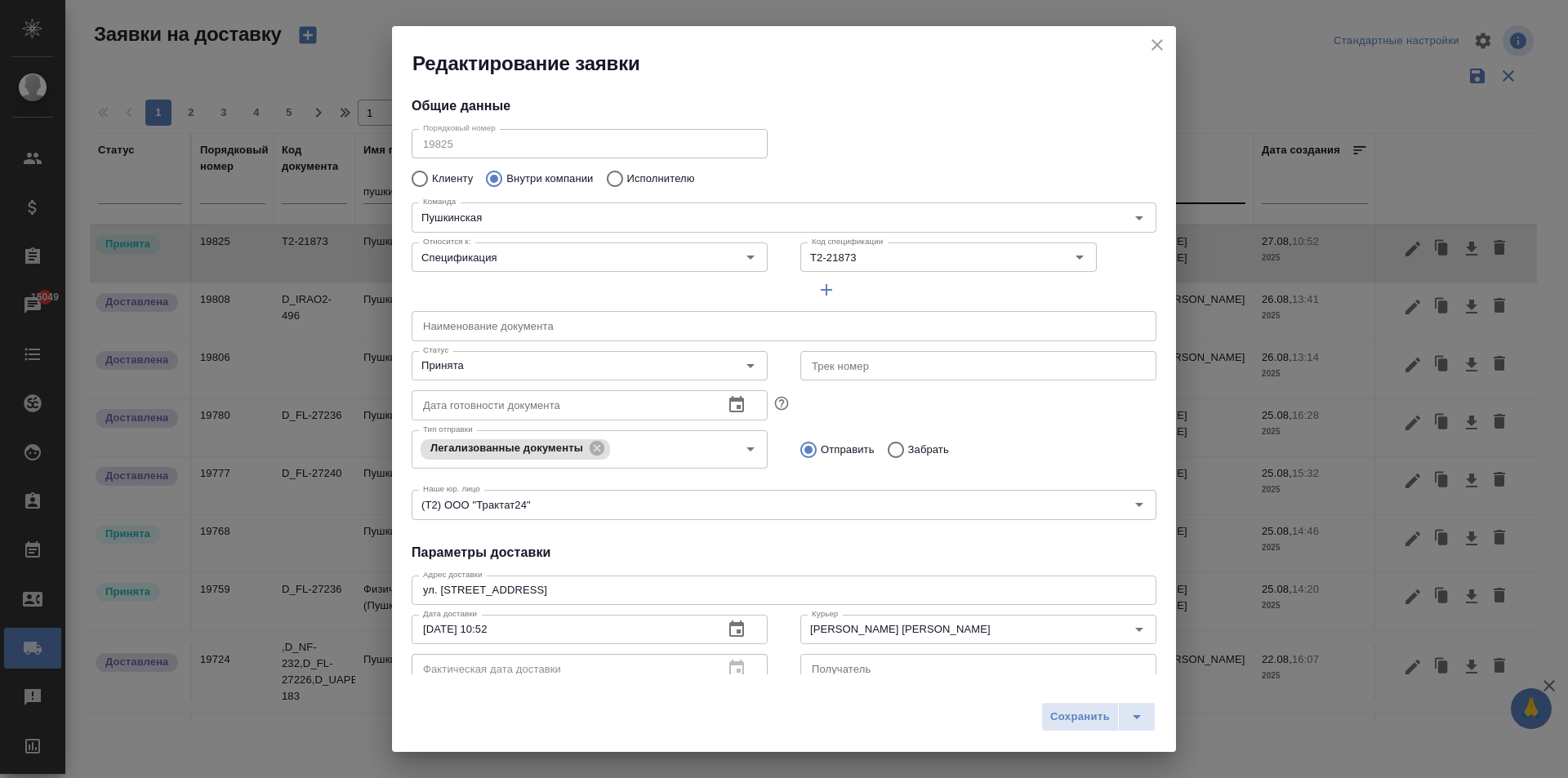
click at [407, 134] on div "Порядковый номер 19825 Порядковый номер" at bounding box center [589, 142] width 389 height 72
click at [678, 330] on input "text" at bounding box center [784, 326] width 745 height 29
type input "Счет № 686 от 25 августа 2025"
click at [1060, 719] on span "Сохранить" at bounding box center [1080, 717] width 59 height 18
